Goal: Transaction & Acquisition: Purchase product/service

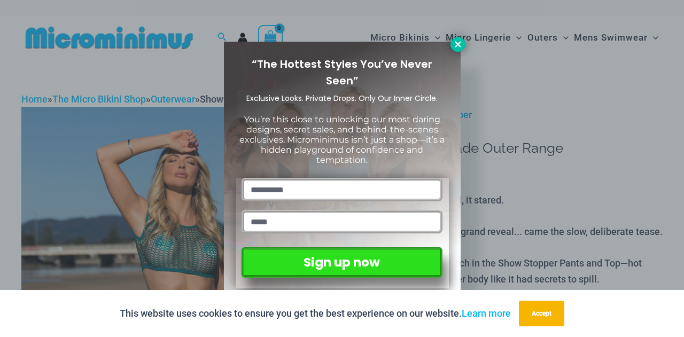
click at [452, 43] on button at bounding box center [458, 44] width 15 height 15
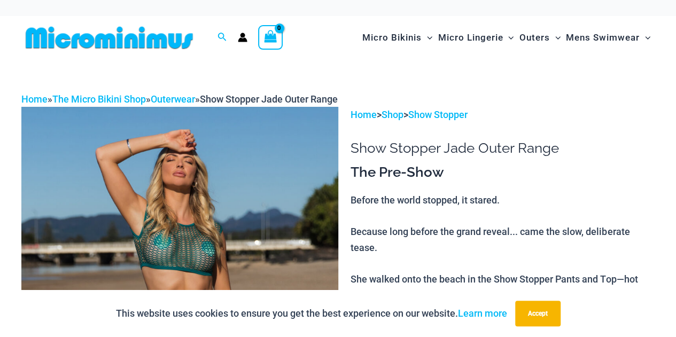
click at [168, 38] on img at bounding box center [109, 38] width 176 height 24
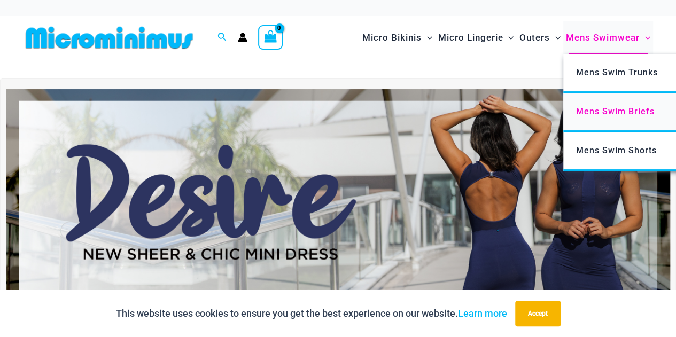
click at [637, 116] on span "Mens Swim Briefs" at bounding box center [615, 111] width 79 height 10
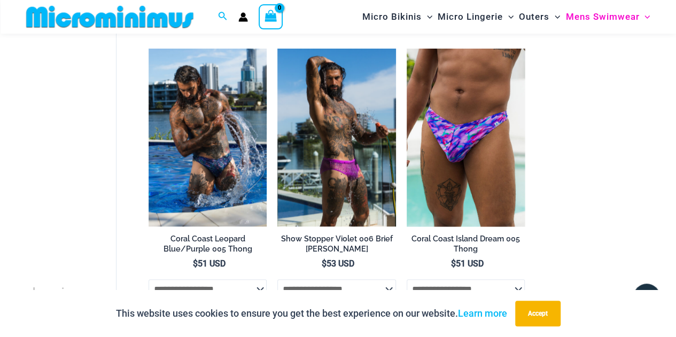
scroll to position [357, 0]
